Goal: Connect with others: Establish contact or relationships with other users

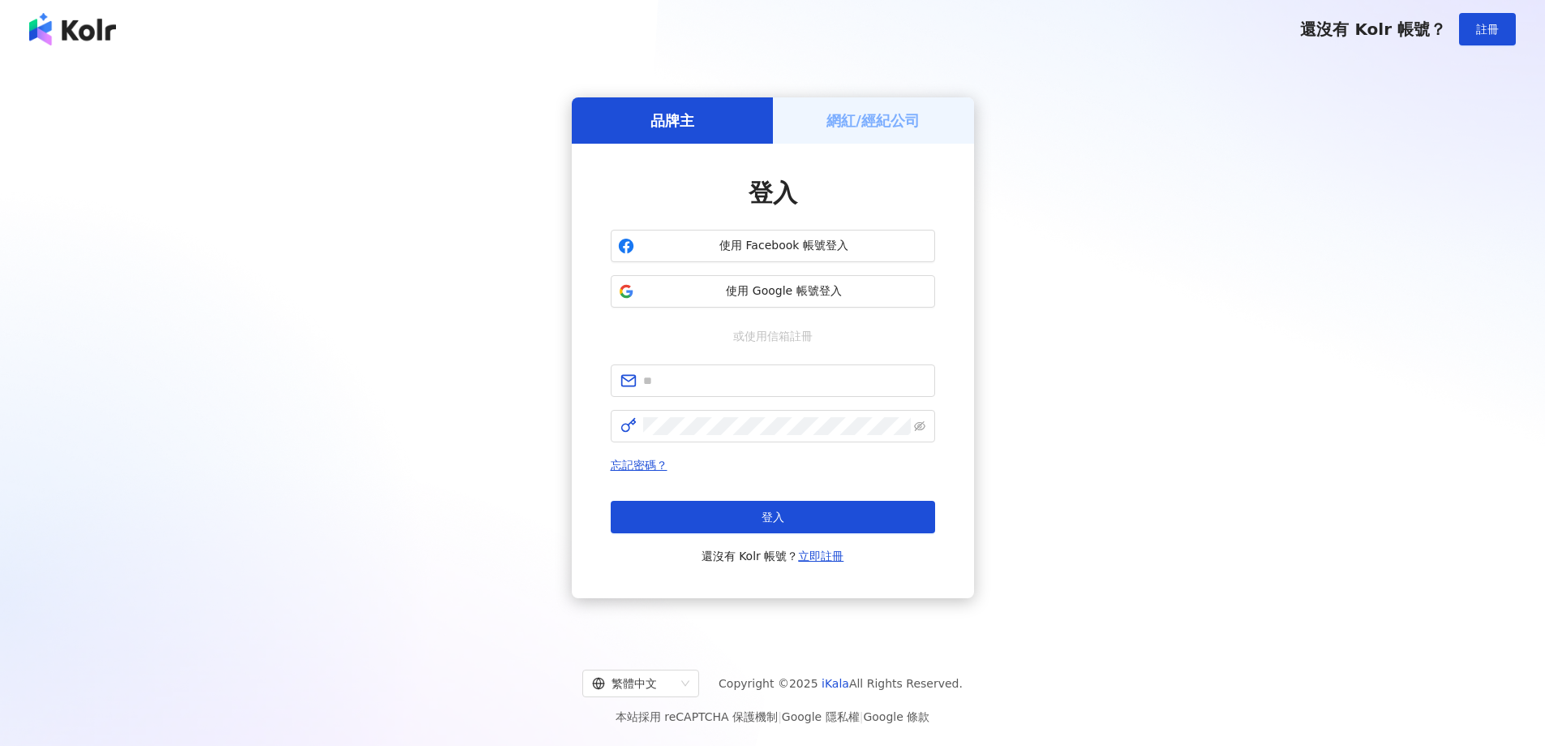
click at [909, 114] on h5 "網紅/經紀公司" at bounding box center [873, 120] width 93 height 20
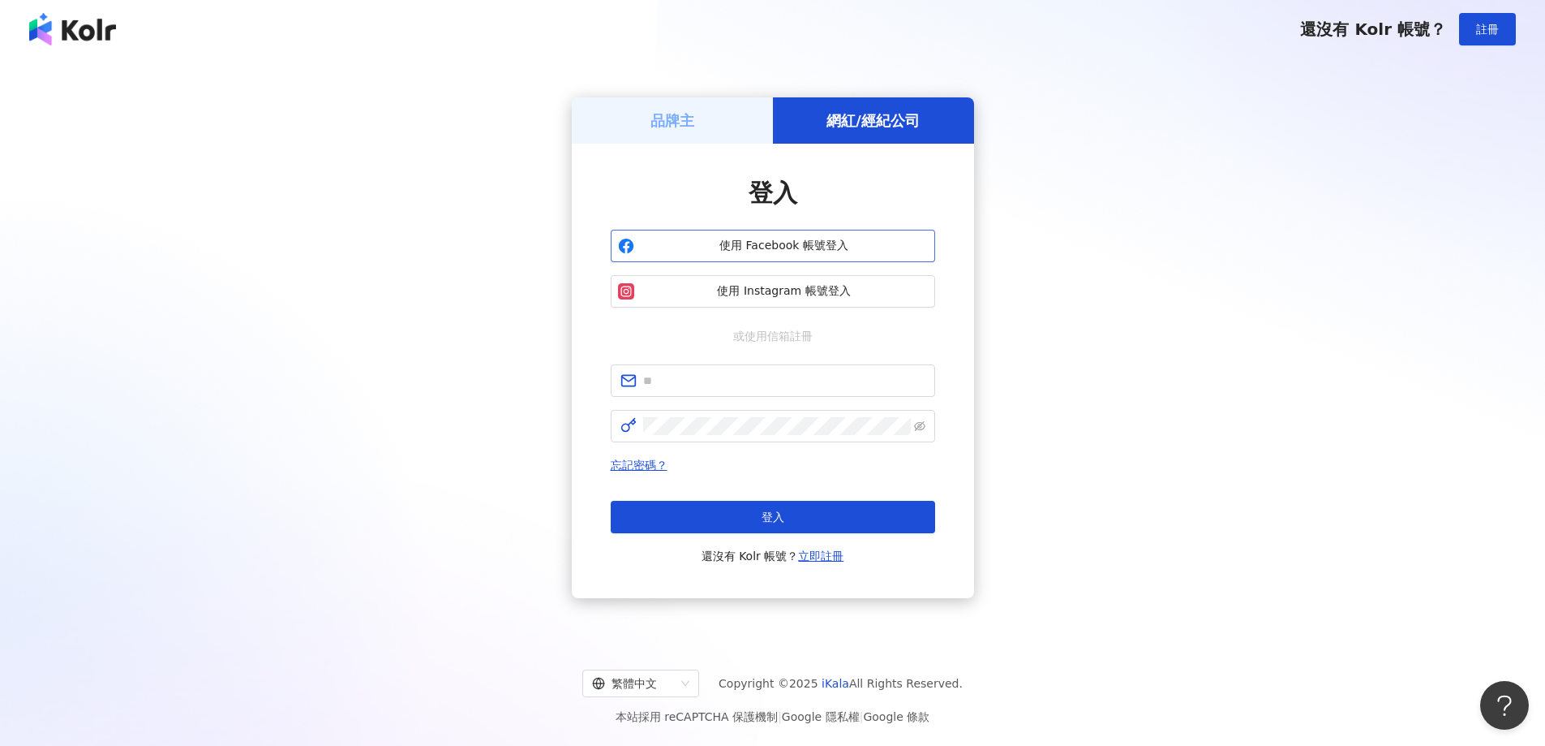
click at [849, 251] on span "使用 Facebook 帳號登入" at bounding box center [784, 246] width 287 height 16
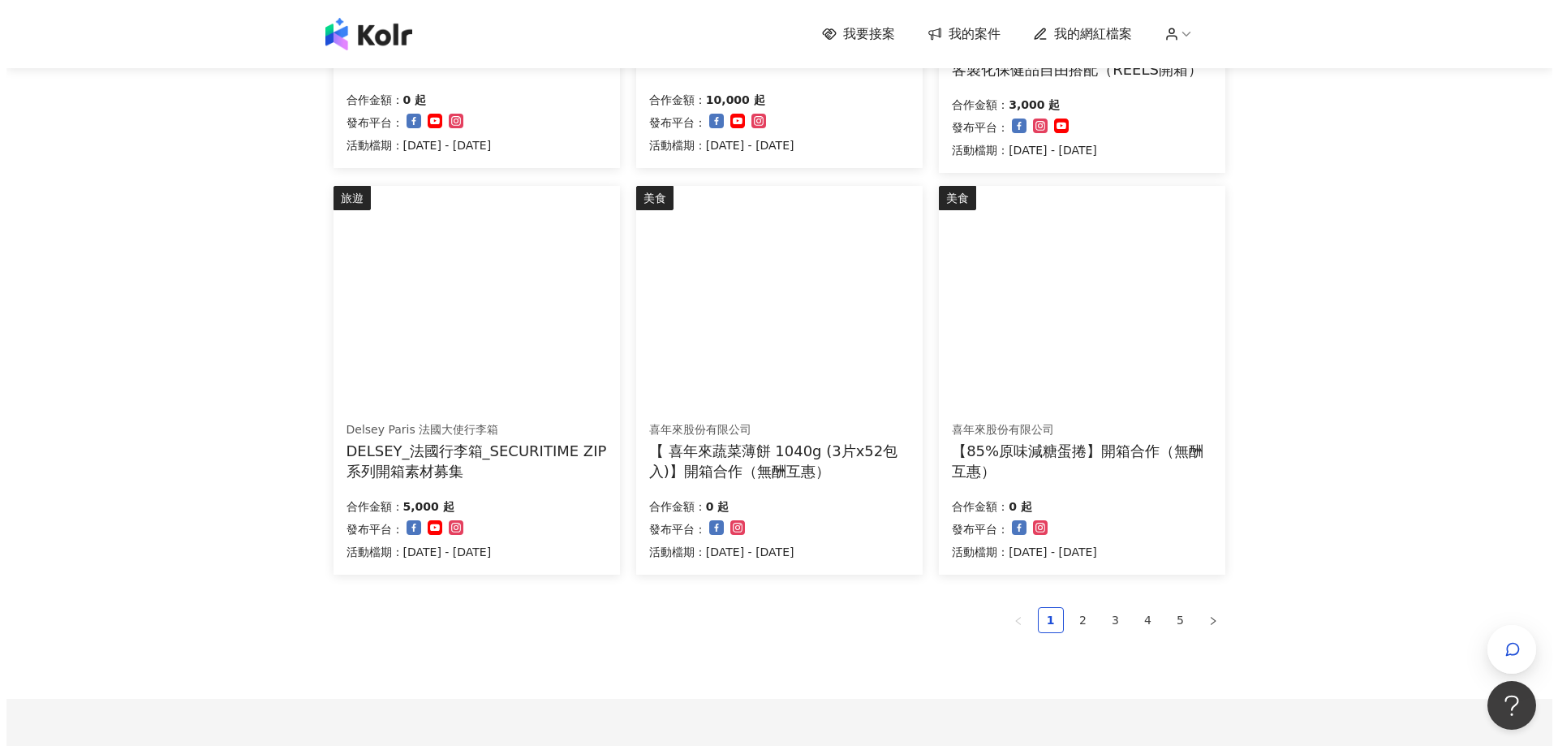
scroll to position [947, 0]
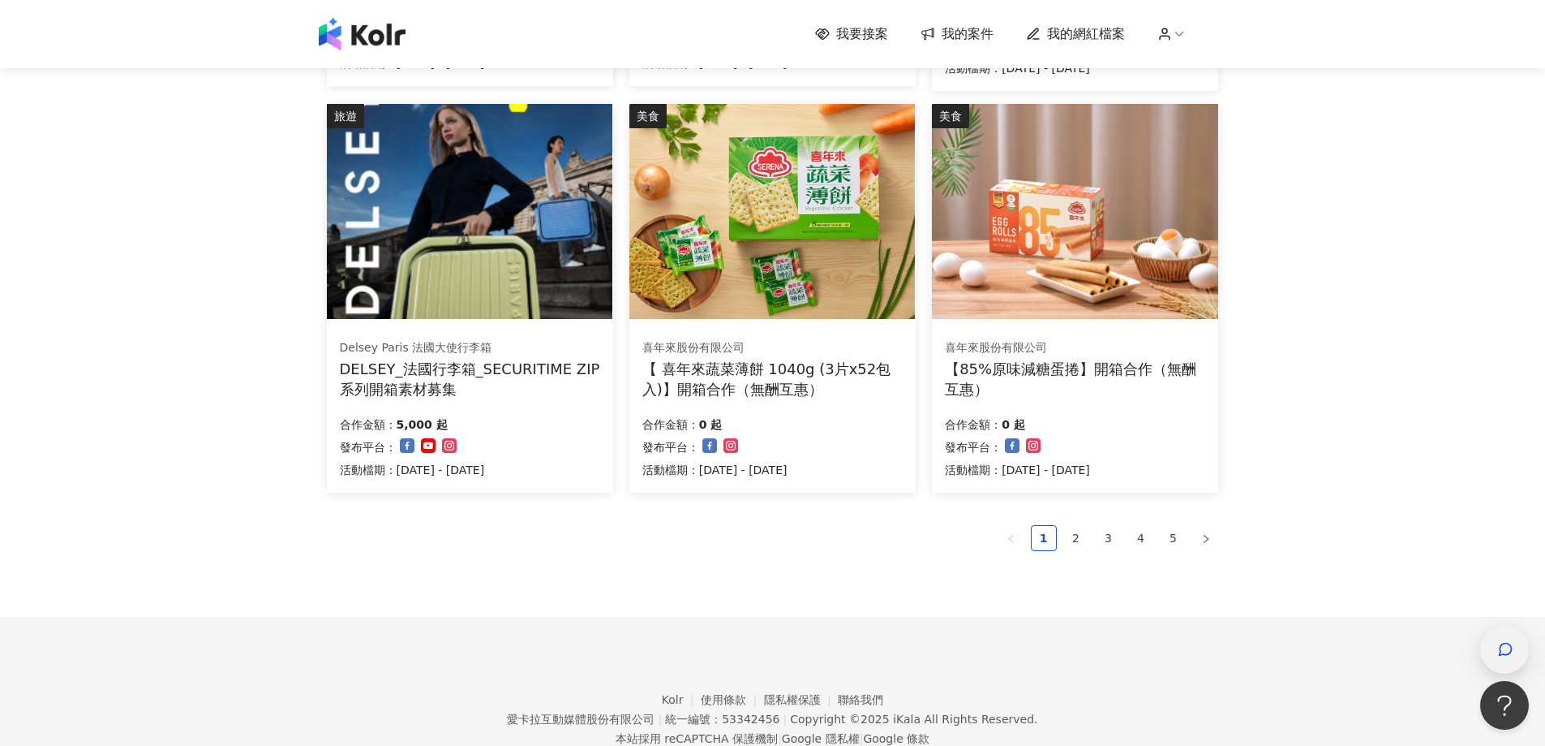
click at [1495, 639] on div "button" at bounding box center [1504, 649] width 21 height 37
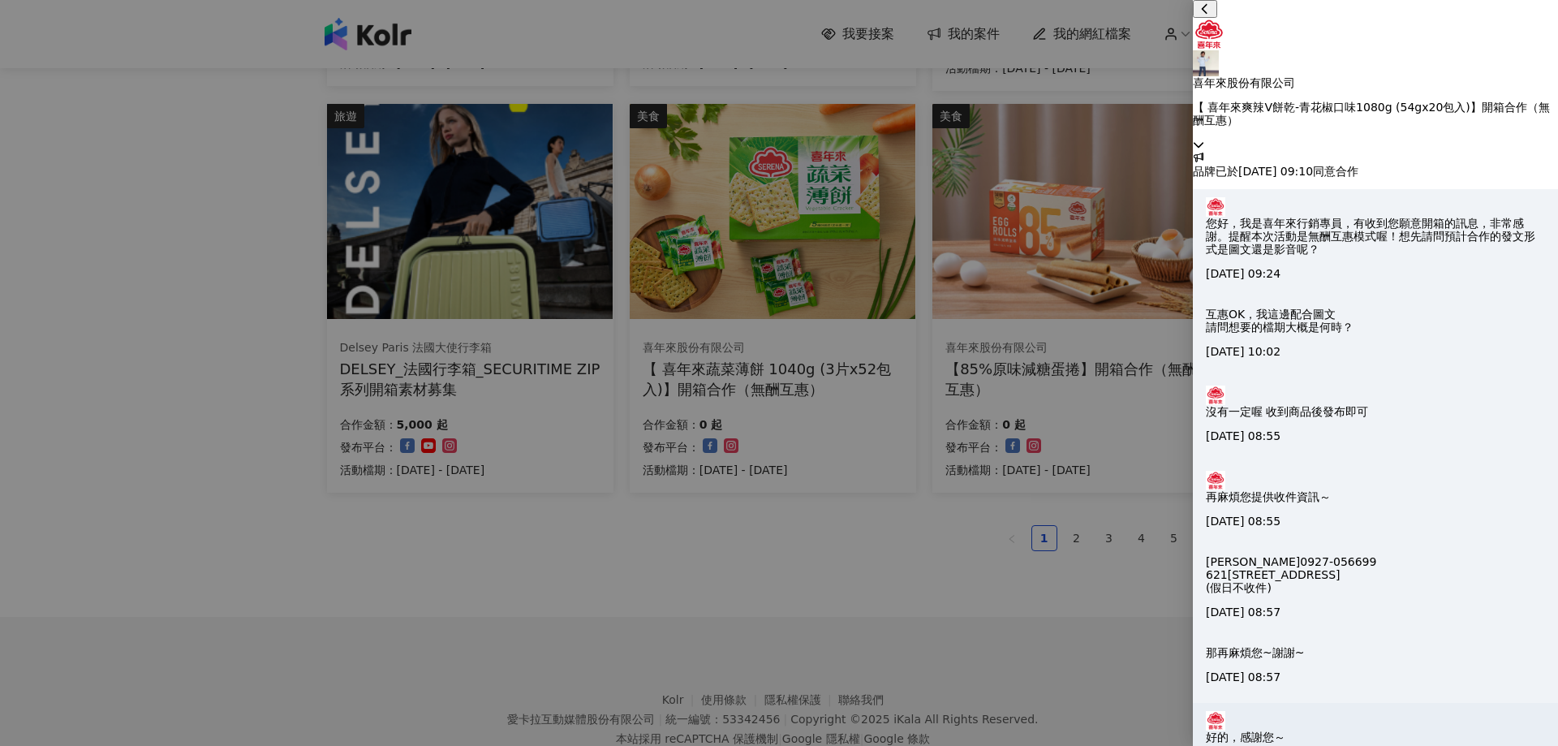
scroll to position [0, 0]
click at [987, 608] on div at bounding box center [779, 373] width 1558 height 746
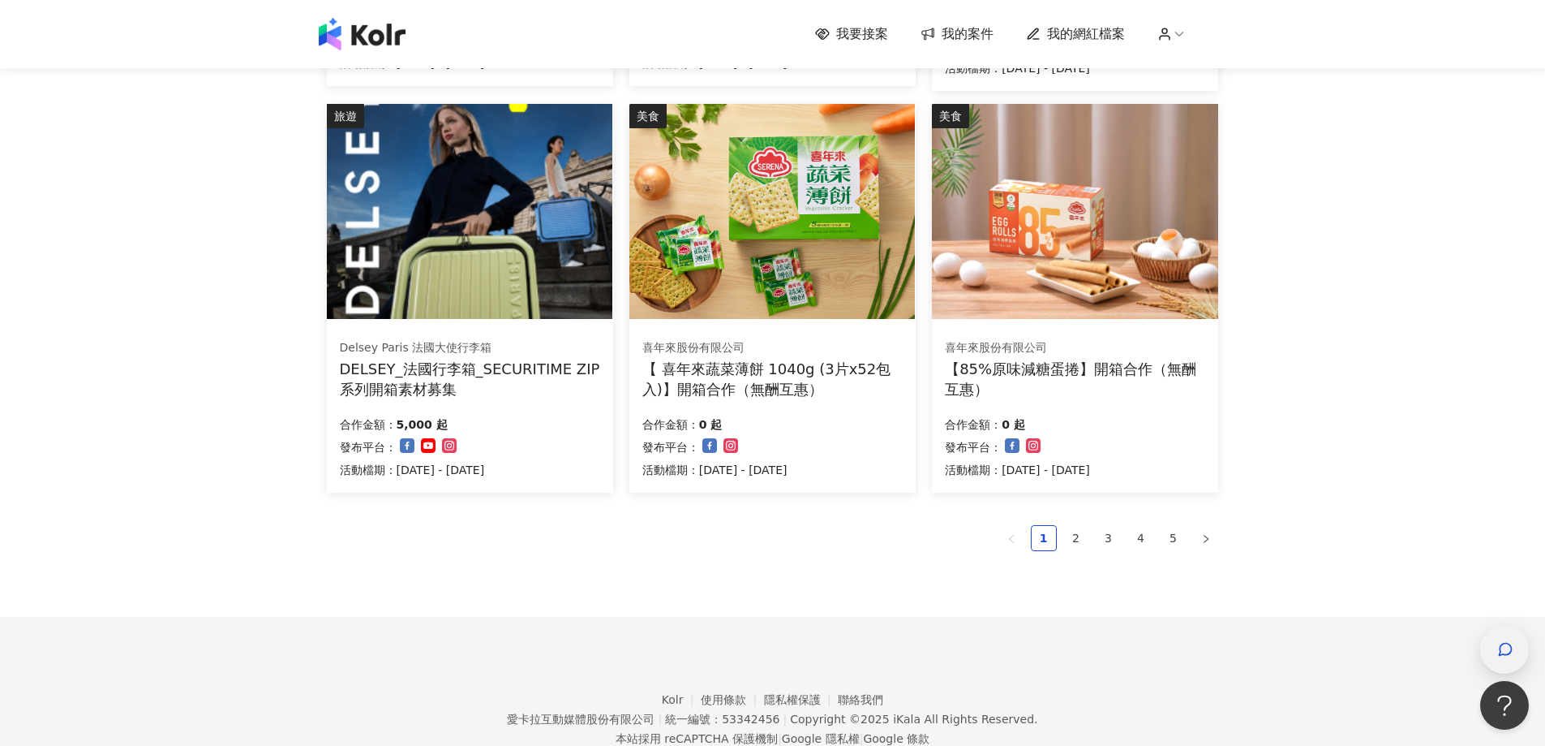
click at [1504, 652] on icon "button" at bounding box center [1506, 649] width 16 height 16
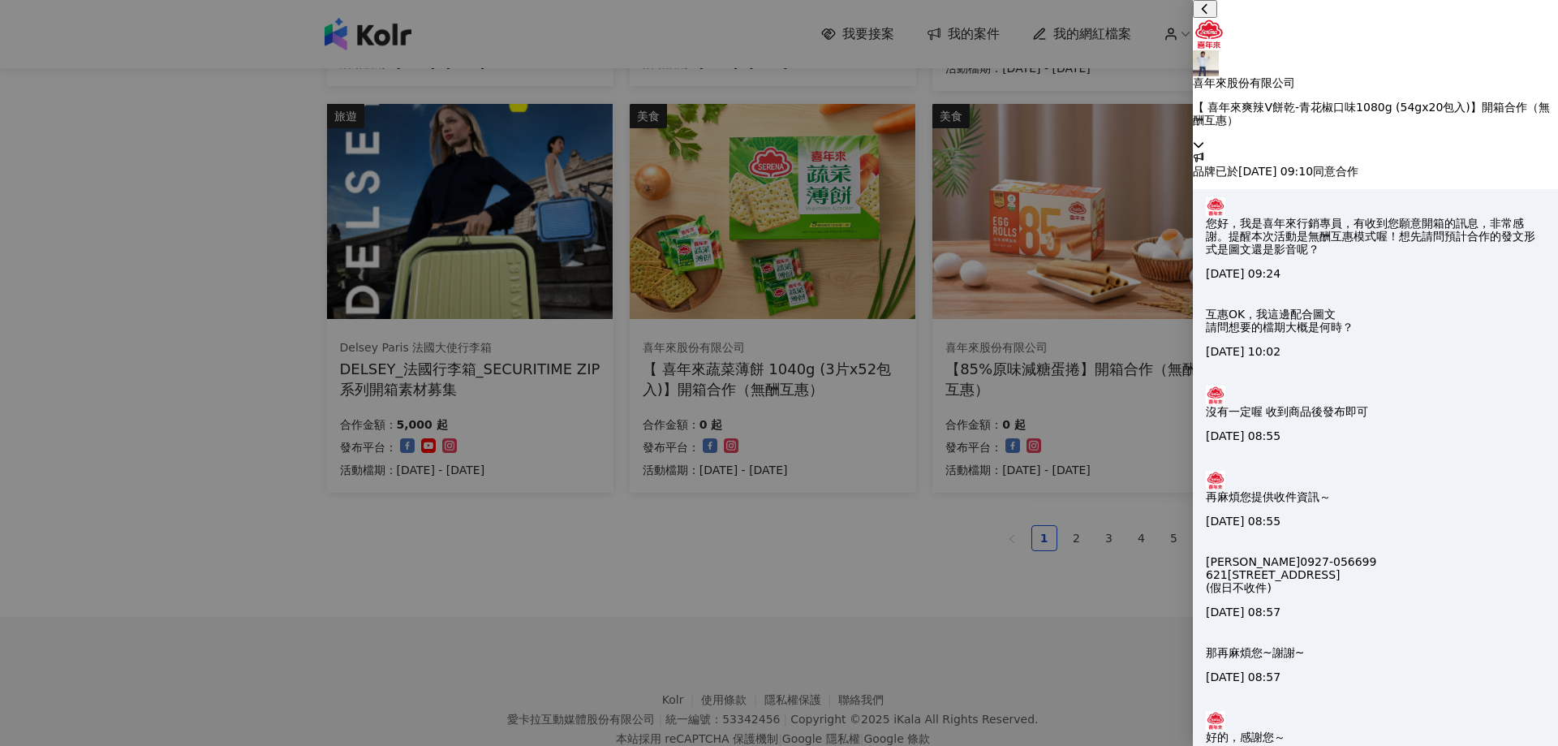
click at [1386, 76] on p "喜年來股份有限公司" at bounding box center [1375, 82] width 365 height 13
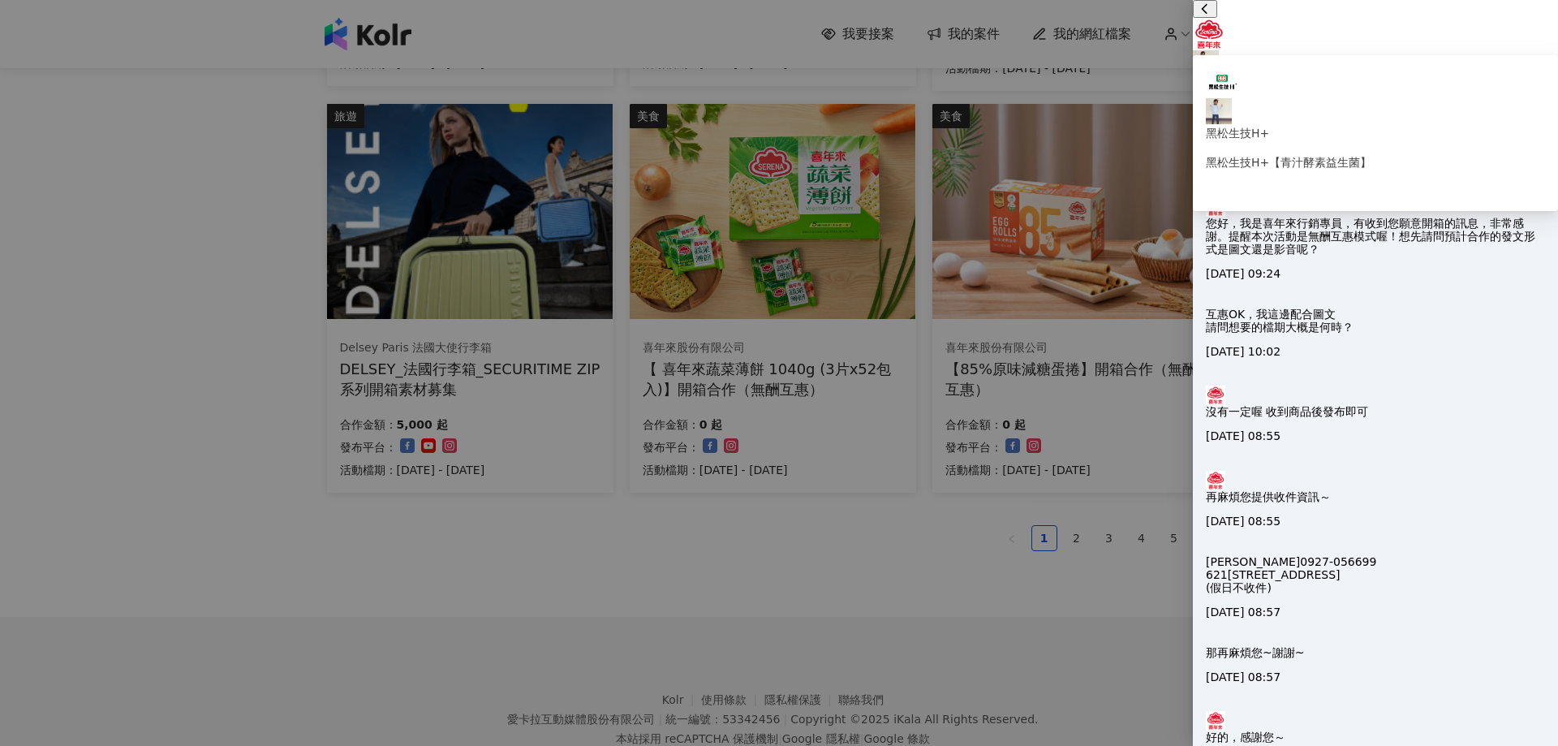
click at [1382, 76] on p "喜年來股份有限公司" at bounding box center [1375, 82] width 365 height 13
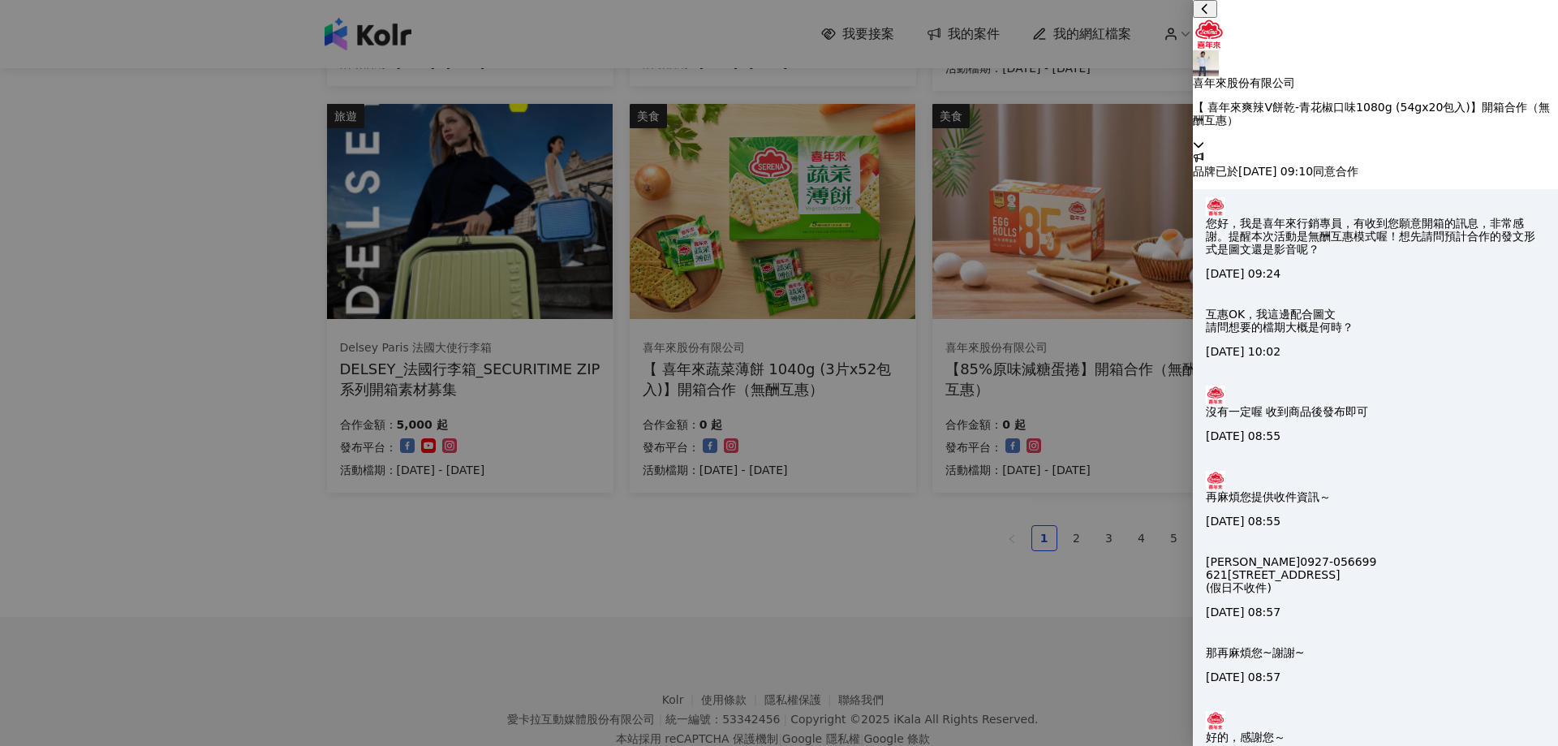
click at [907, 664] on div at bounding box center [779, 373] width 1558 height 746
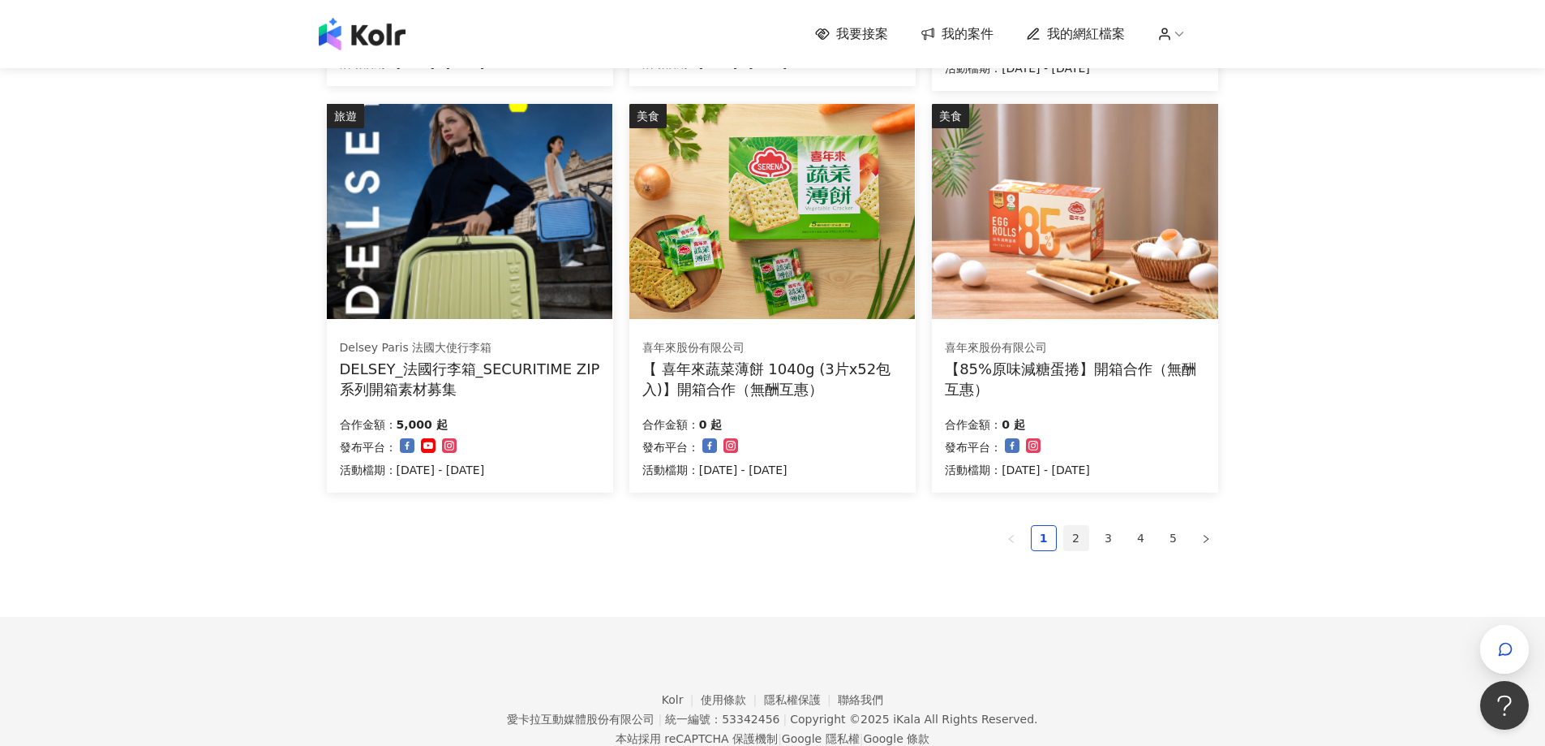
click at [1078, 534] on link "2" at bounding box center [1076, 538] width 24 height 24
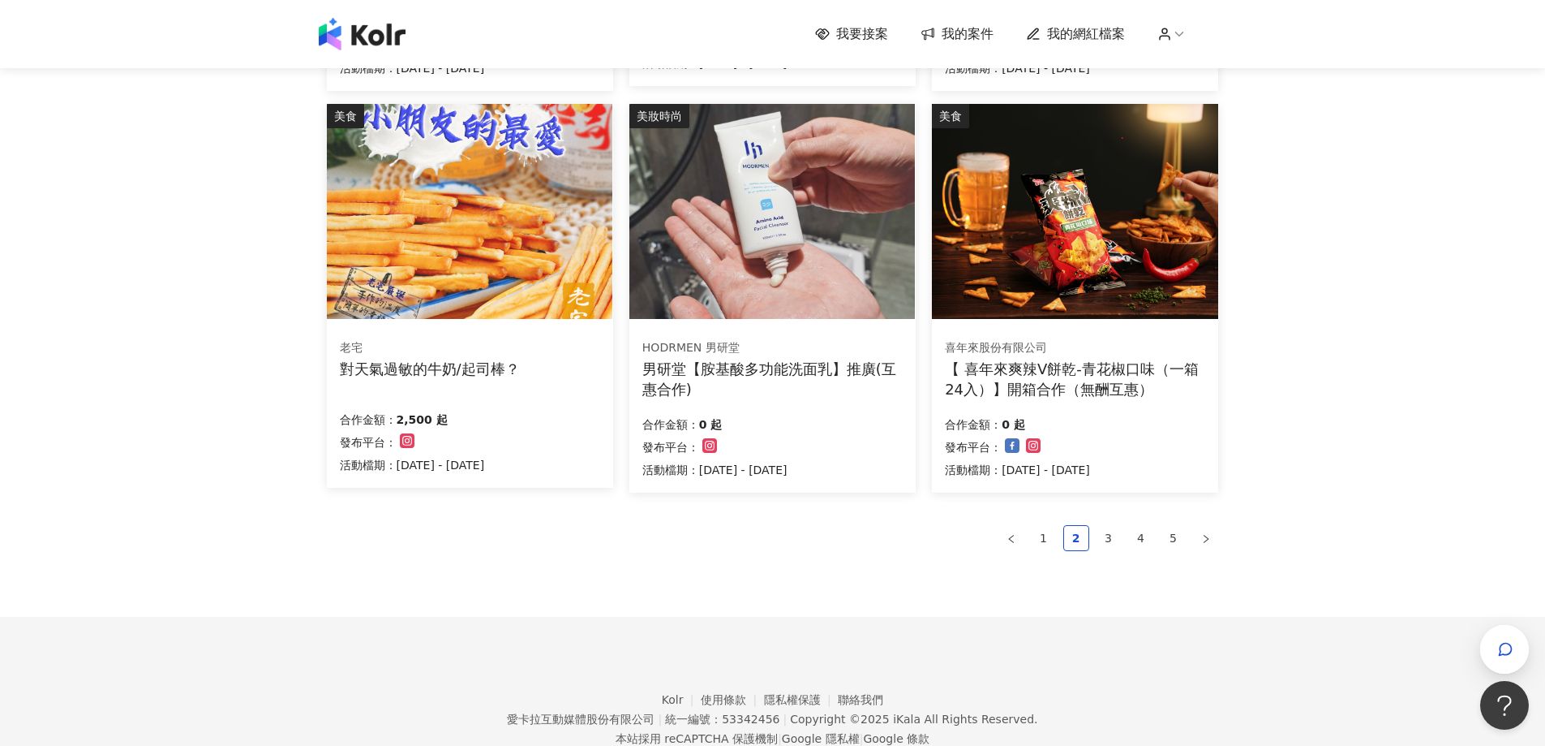
click at [1085, 284] on img at bounding box center [1075, 211] width 286 height 215
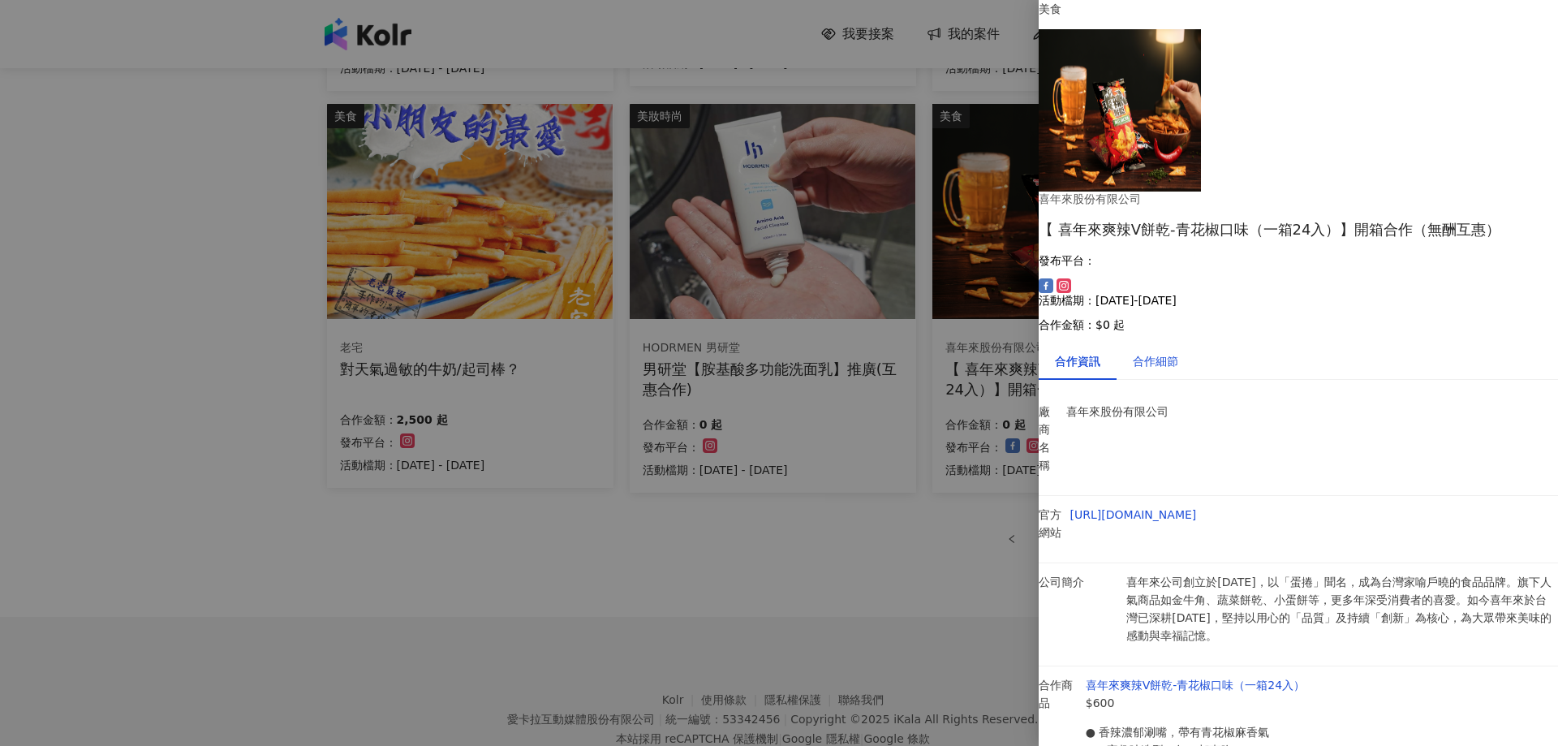
click at [1178, 352] on div "合作細節" at bounding box center [1155, 361] width 45 height 18
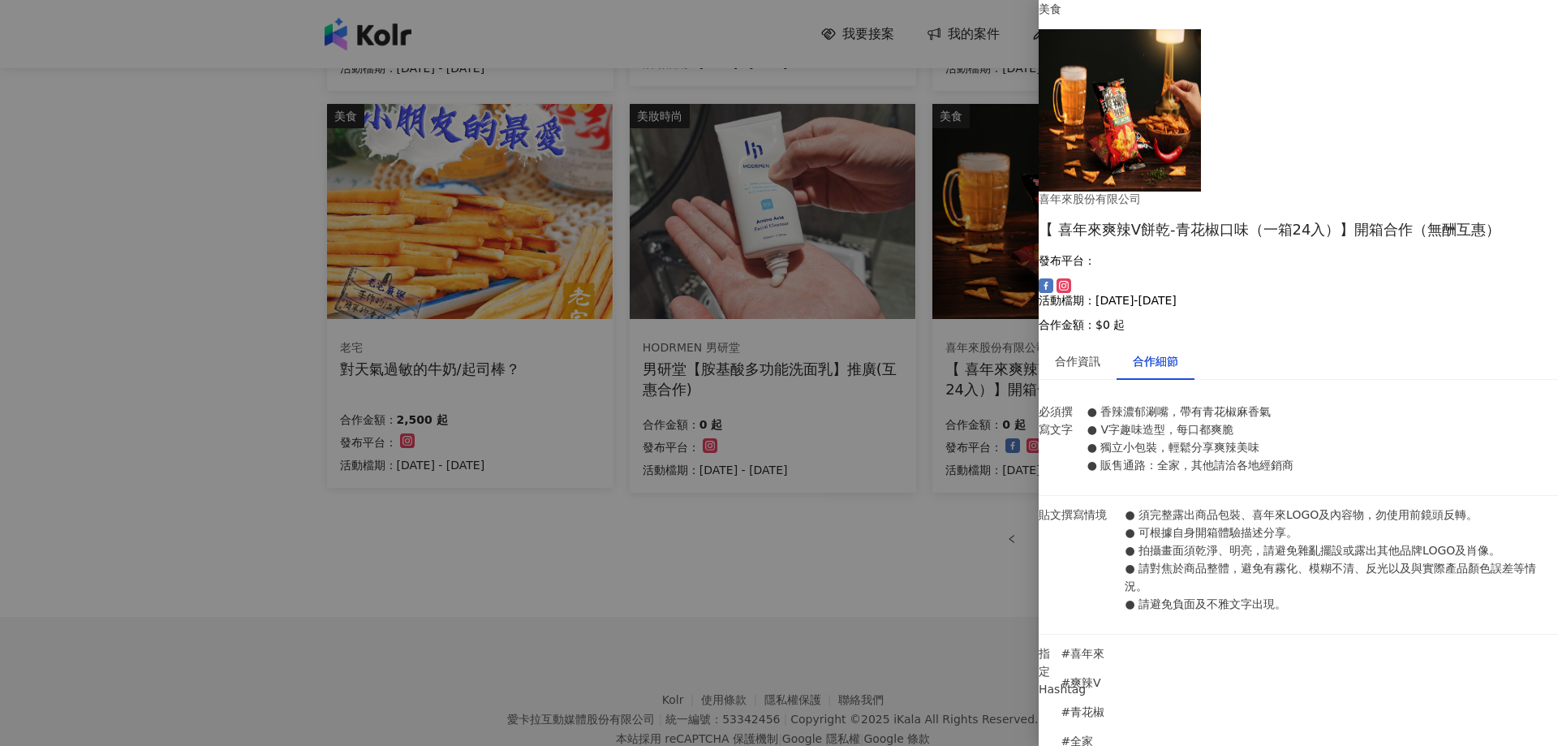
click at [918, 552] on div at bounding box center [779, 373] width 1558 height 746
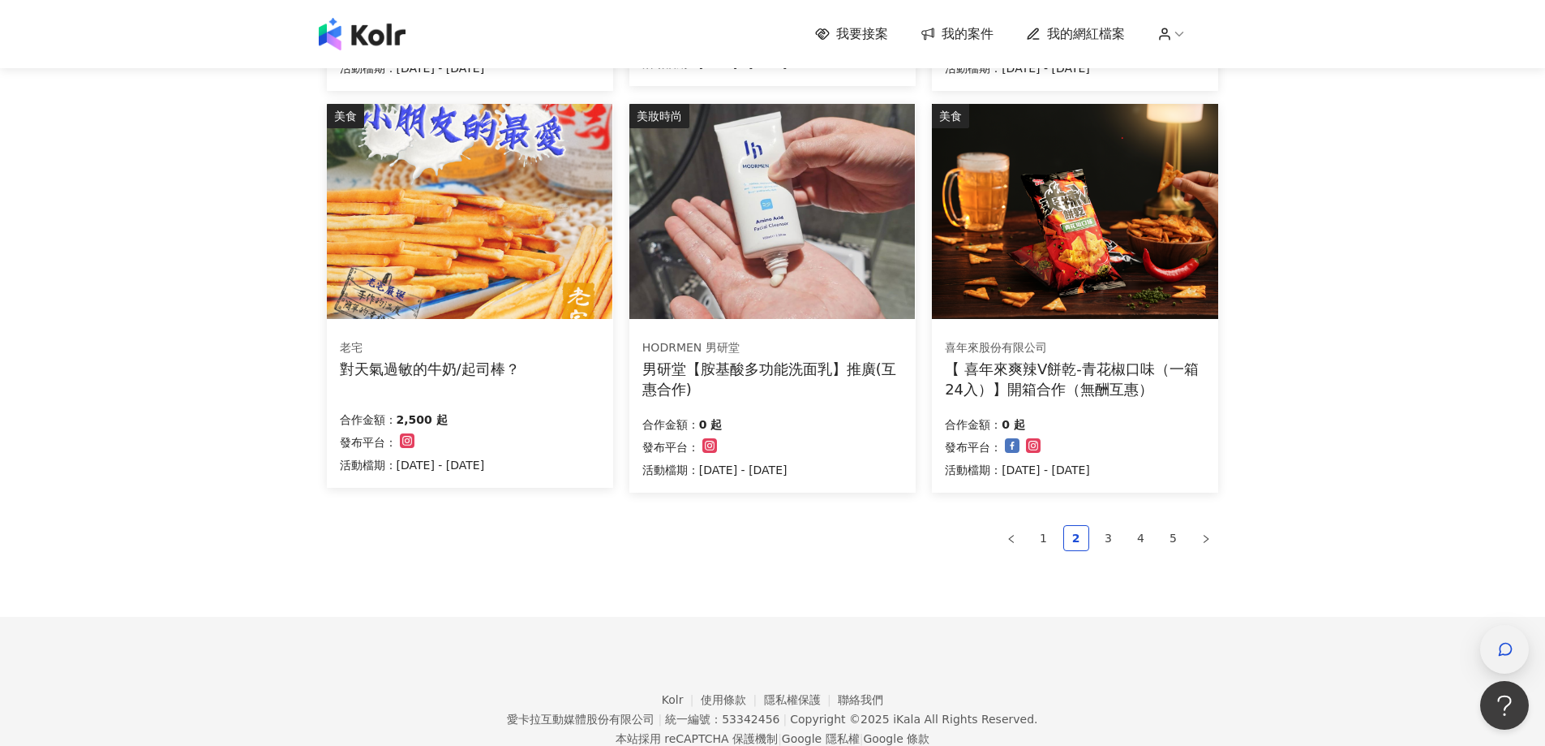
click at [1501, 654] on icon "button" at bounding box center [1506, 649] width 16 height 16
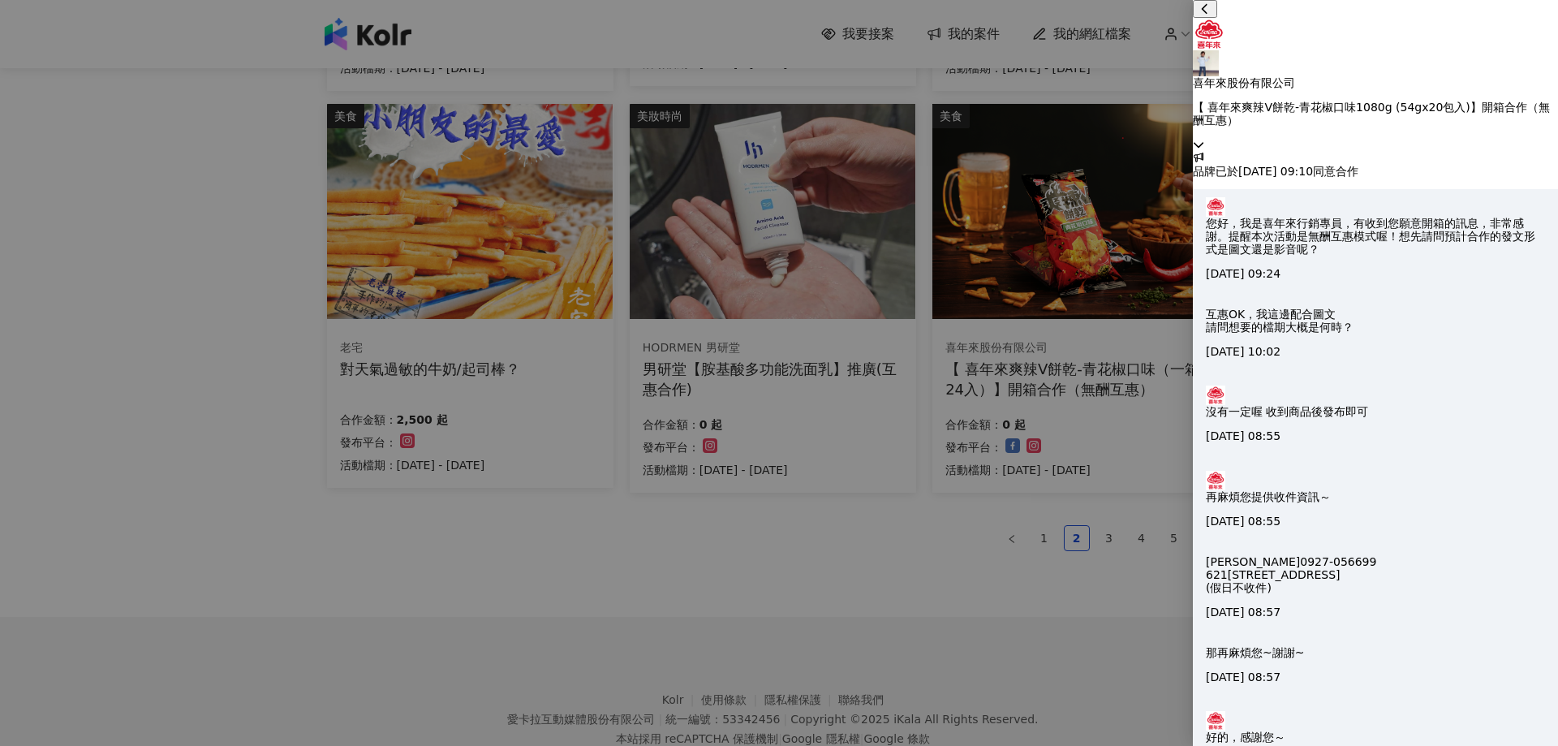
drag, startPoint x: 1400, startPoint y: 250, endPoint x: 1412, endPoint y: 248, distance: 11.5
click at [1353, 307] on p "互惠OK，我這邊配合圖文 請問想要的檔期大概是何時？" at bounding box center [1280, 320] width 148 height 26
copy p "，"
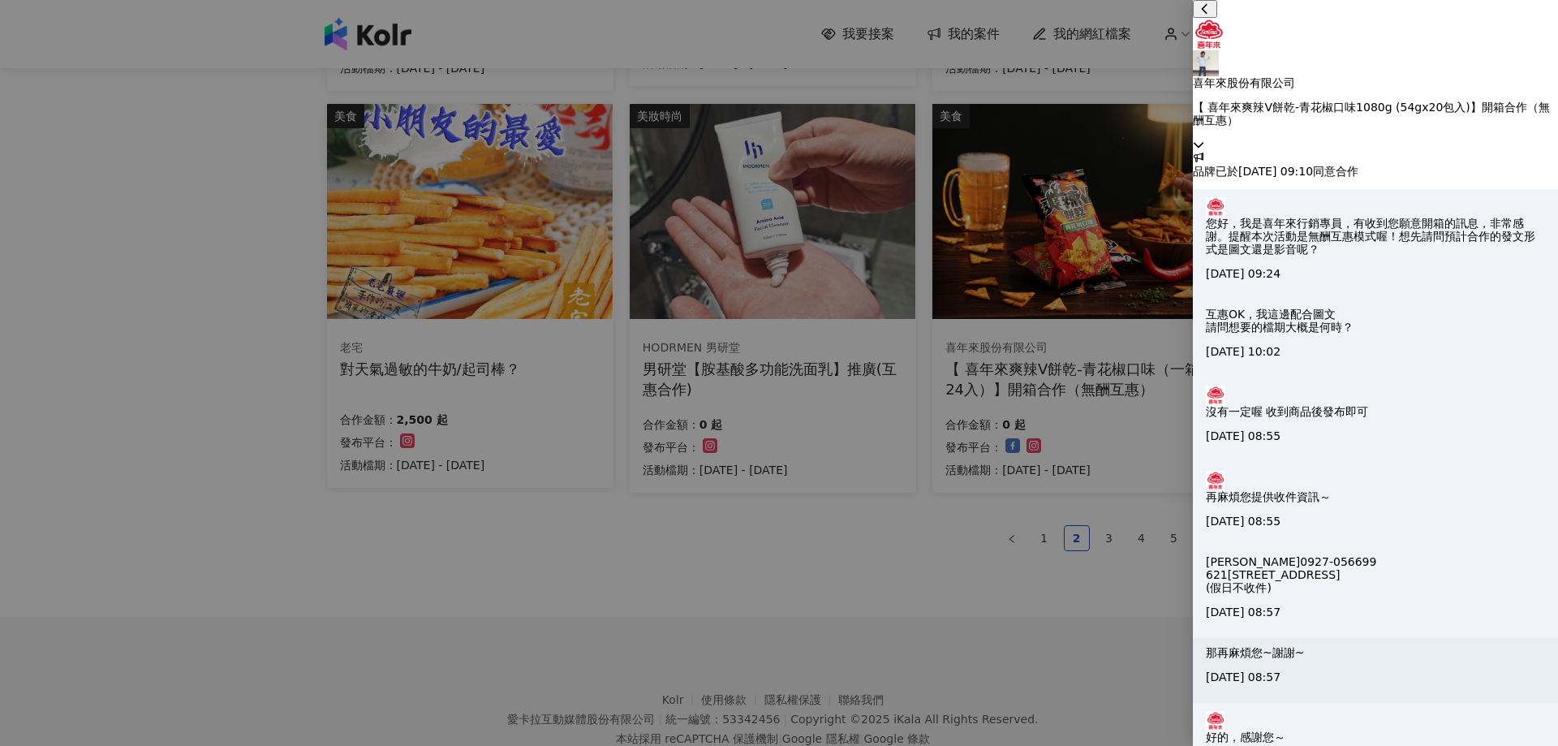
paste textarea "*"
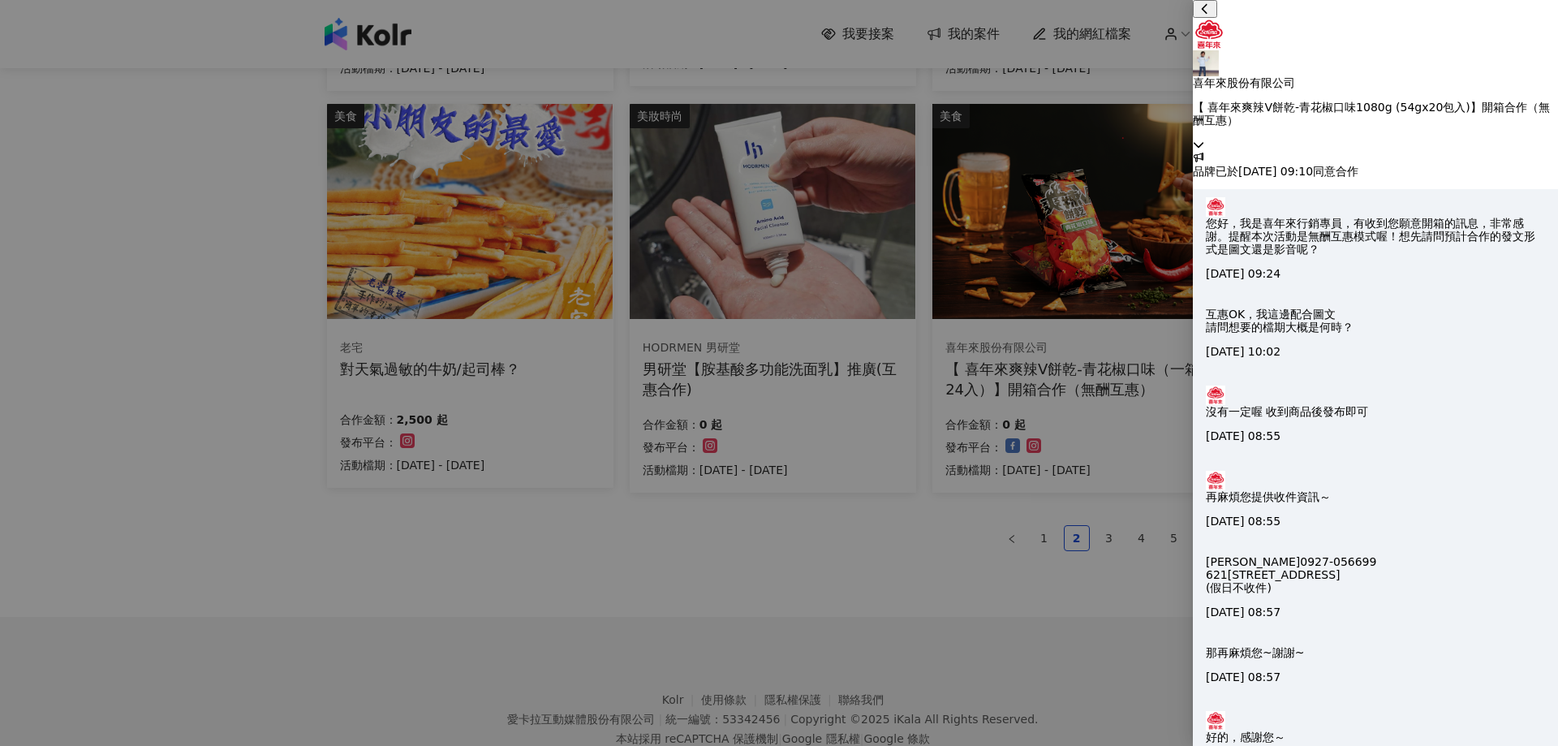
scroll to position [104, 0]
paste textarea "*"
type textarea "**********"
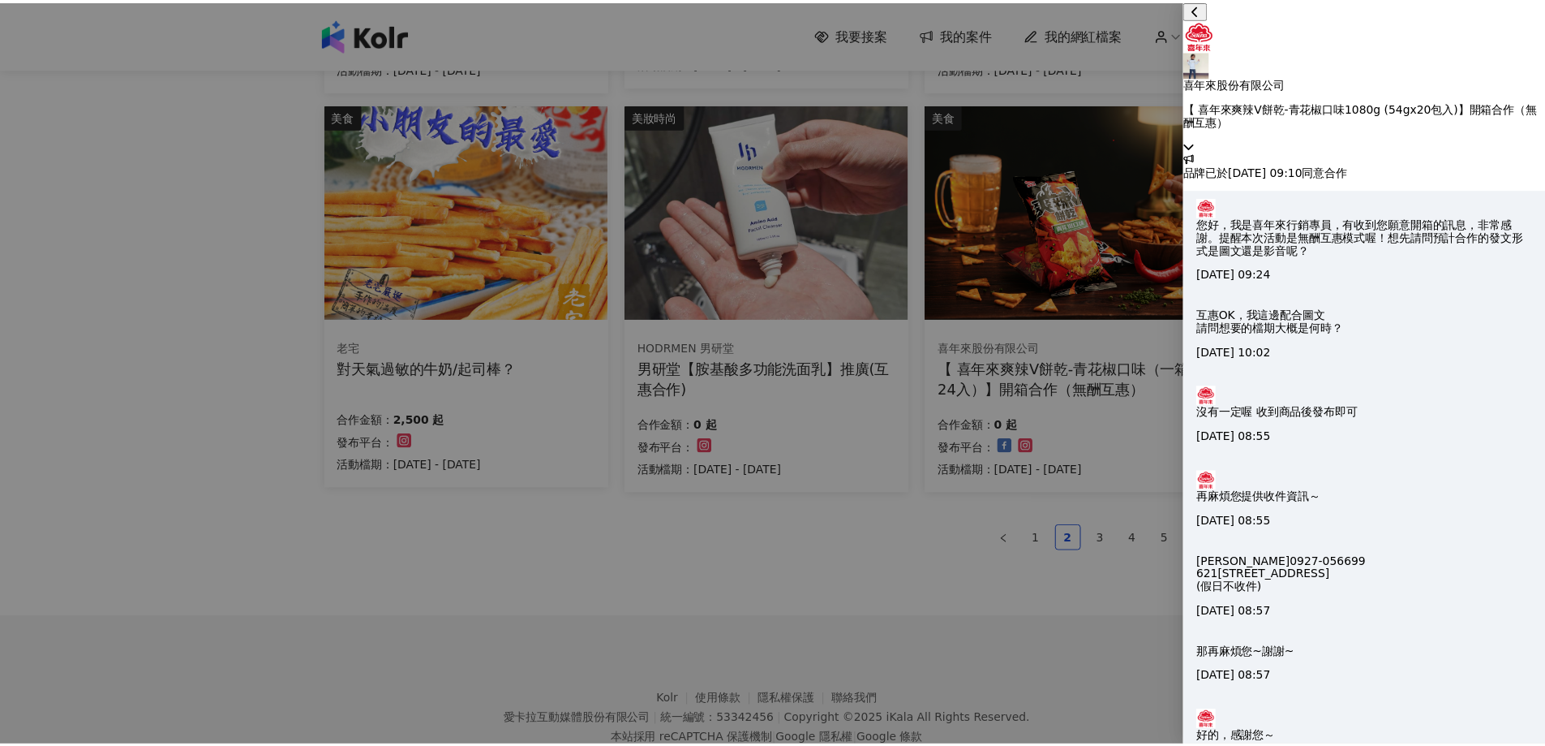
scroll to position [163, 0]
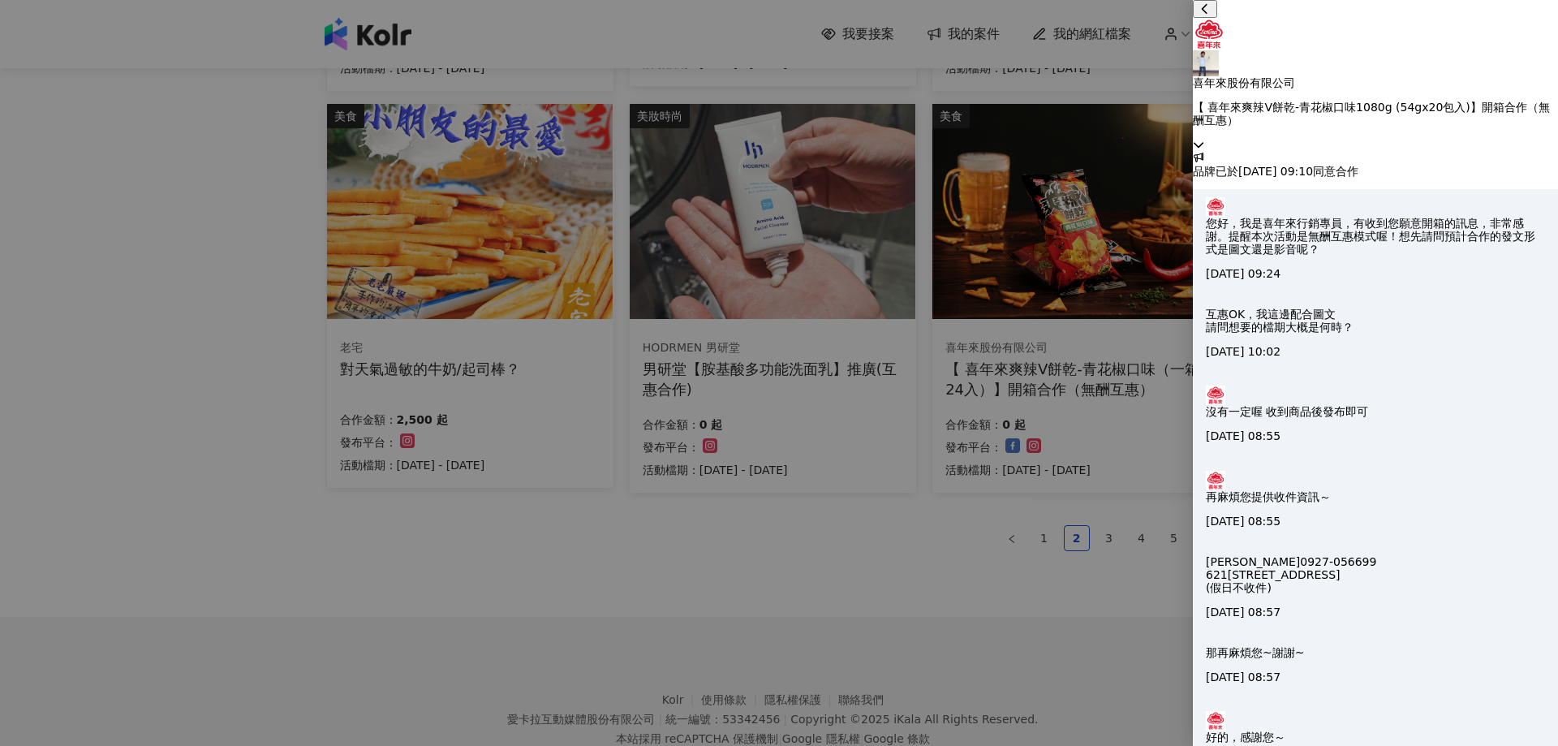
click at [949, 564] on div at bounding box center [779, 373] width 1558 height 746
